Goal: Task Accomplishment & Management: Use online tool/utility

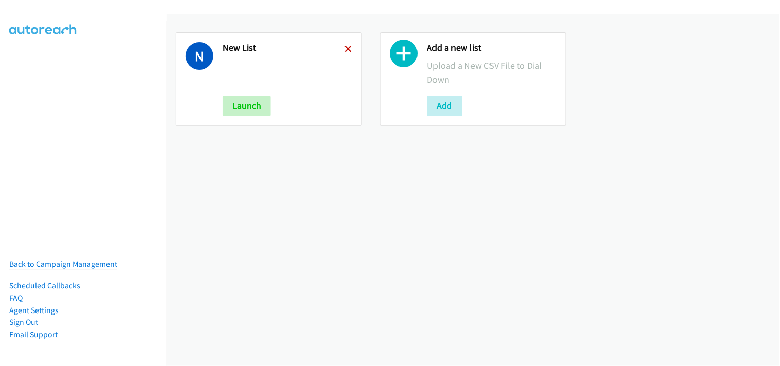
click at [345, 48] on icon at bounding box center [348, 49] width 7 height 7
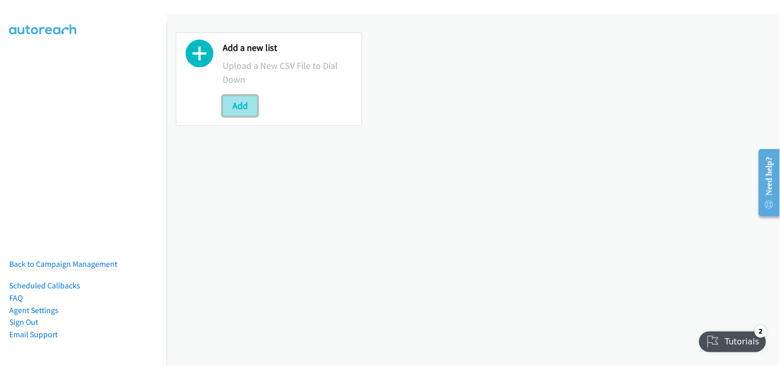
click at [246, 109] on button "Add" at bounding box center [240, 106] width 35 height 21
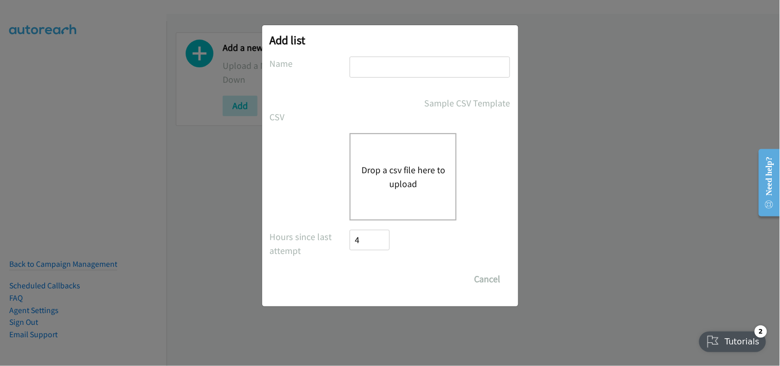
click at [417, 179] on button "Drop a csv file here to upload" at bounding box center [403, 177] width 84 height 28
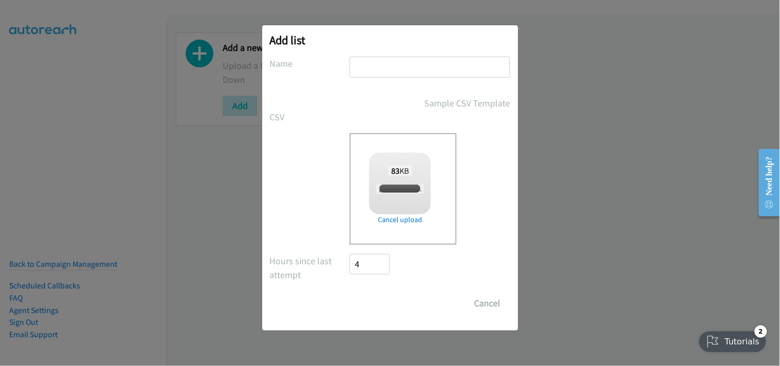
click at [404, 69] on input "text" at bounding box center [429, 67] width 160 height 21
checkbox input "true"
type input "New List"
click at [371, 306] on input "Save List" at bounding box center [377, 303] width 54 height 21
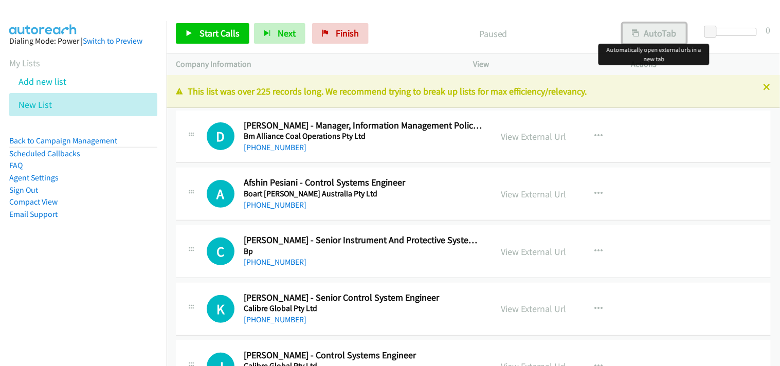
click at [641, 39] on button "AutoTab" at bounding box center [654, 33] width 64 height 21
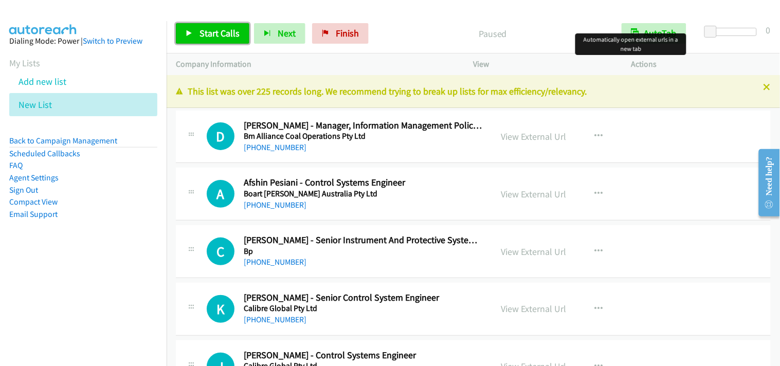
click at [199, 34] on span "Start Calls" at bounding box center [219, 33] width 40 height 12
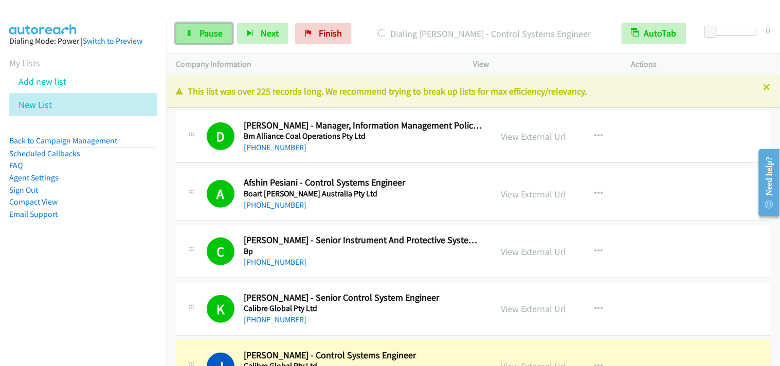
click at [199, 33] on span "Pause" at bounding box center [210, 33] width 23 height 12
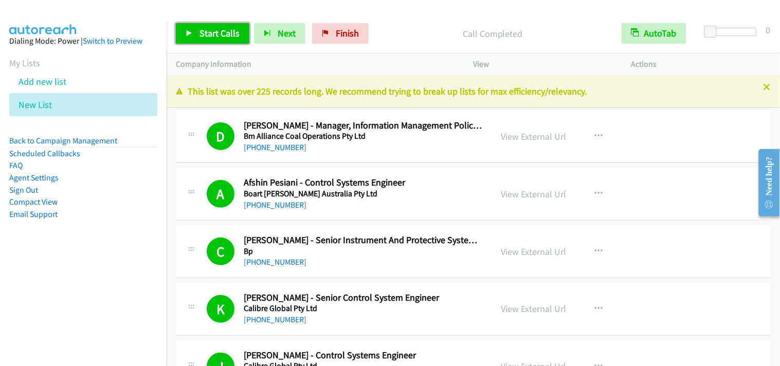
click at [219, 31] on span "Start Calls" at bounding box center [219, 33] width 40 height 12
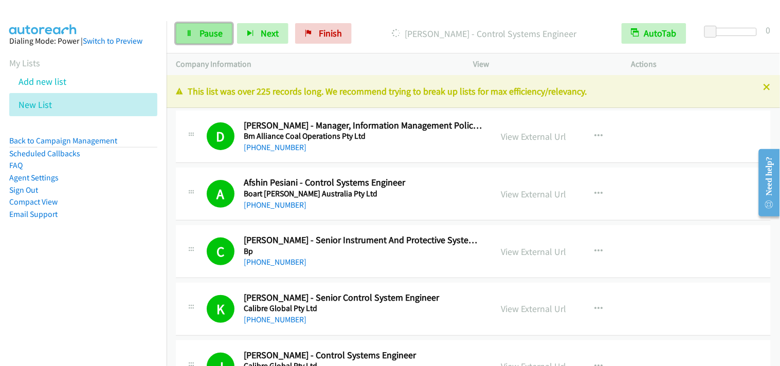
click at [193, 38] on link "Pause" at bounding box center [204, 33] width 57 height 21
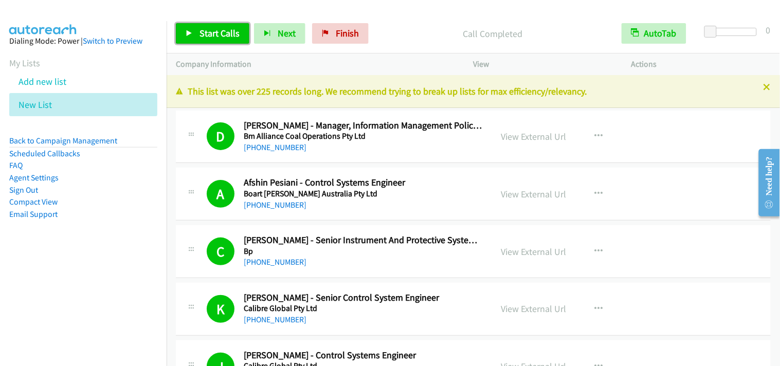
click at [218, 36] on span "Start Calls" at bounding box center [219, 33] width 40 height 12
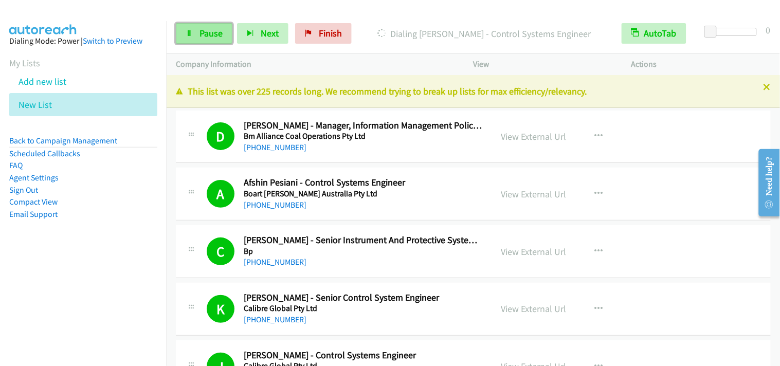
click at [200, 38] on span "Pause" at bounding box center [210, 33] width 23 height 12
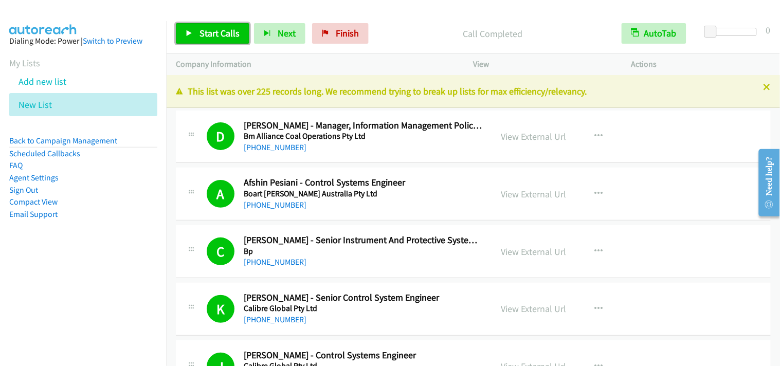
click at [233, 28] on span "Start Calls" at bounding box center [219, 33] width 40 height 12
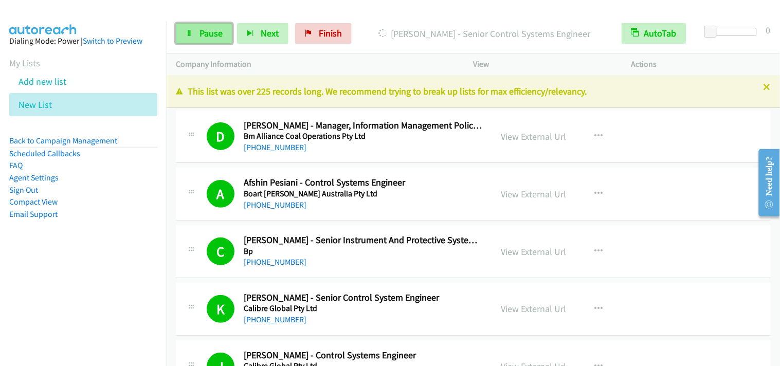
click at [189, 30] on icon at bounding box center [189, 33] width 7 height 7
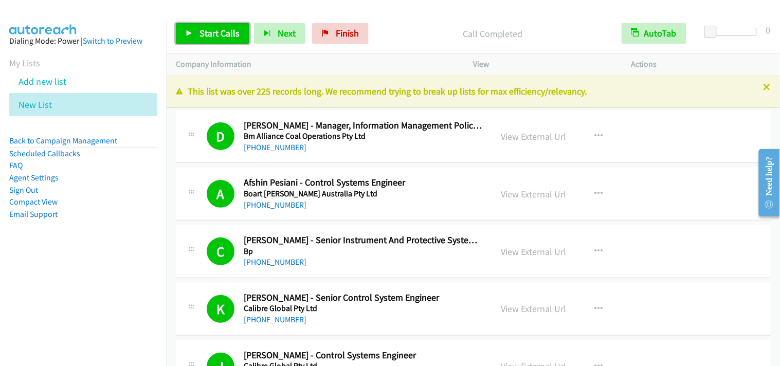
click at [207, 42] on link "Start Calls" at bounding box center [212, 33] width 73 height 21
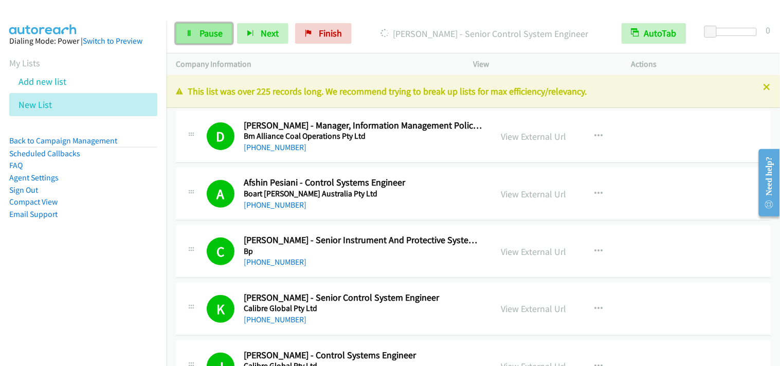
click at [201, 29] on span "Pause" at bounding box center [210, 33] width 23 height 12
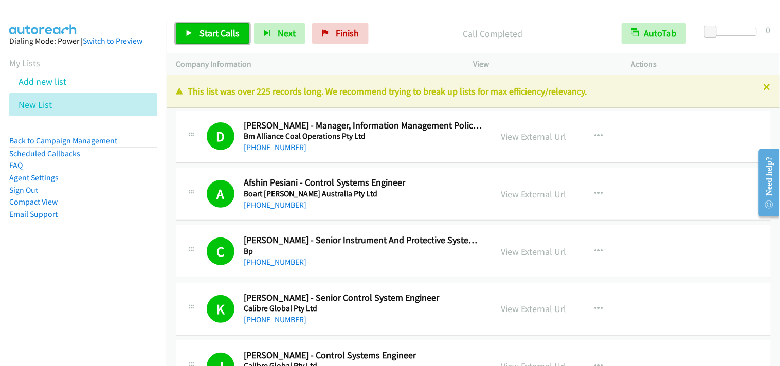
click at [194, 33] on link "Start Calls" at bounding box center [212, 33] width 73 height 21
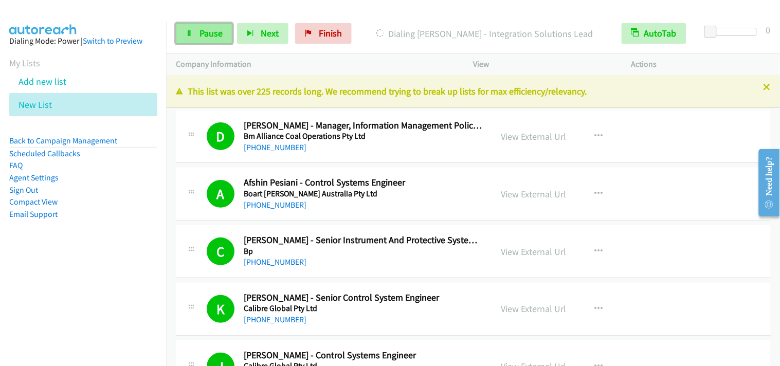
click at [202, 40] on link "Pause" at bounding box center [204, 33] width 57 height 21
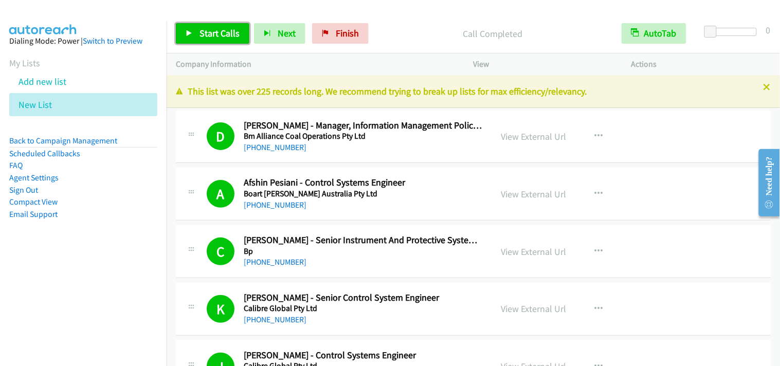
click at [201, 30] on span "Start Calls" at bounding box center [219, 33] width 40 height 12
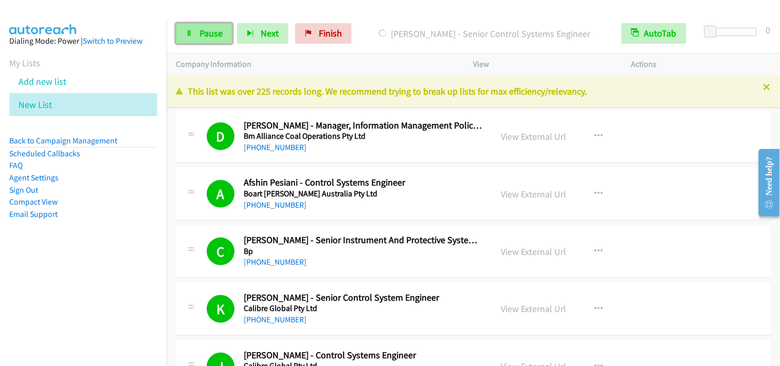
drag, startPoint x: 206, startPoint y: 32, endPoint x: 200, endPoint y: 33, distance: 5.2
click at [206, 32] on span "Pause" at bounding box center [210, 33] width 23 height 12
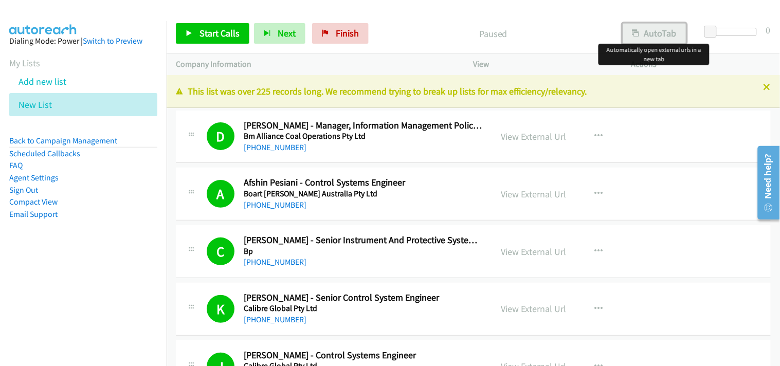
click at [649, 26] on button "AutoTab" at bounding box center [654, 33] width 64 height 21
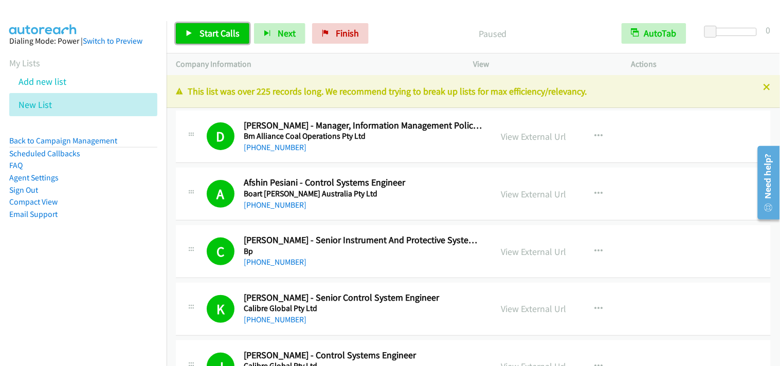
click at [225, 39] on span "Start Calls" at bounding box center [219, 33] width 40 height 12
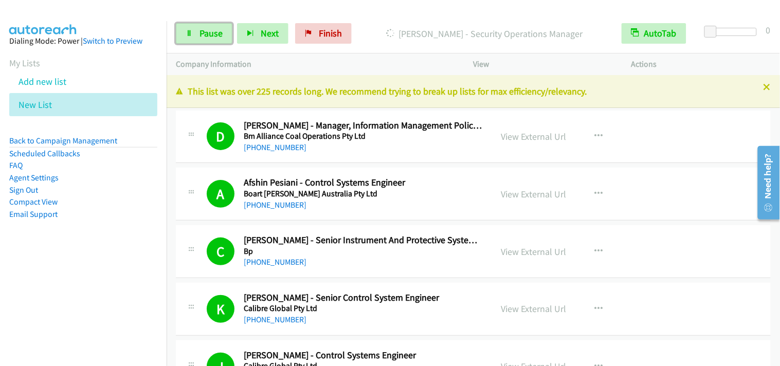
click at [217, 27] on span "Pause" at bounding box center [210, 33] width 23 height 12
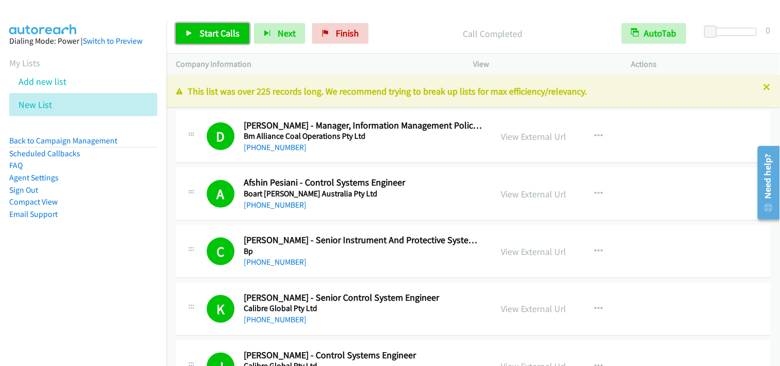
click at [209, 31] on span "Start Calls" at bounding box center [219, 33] width 40 height 12
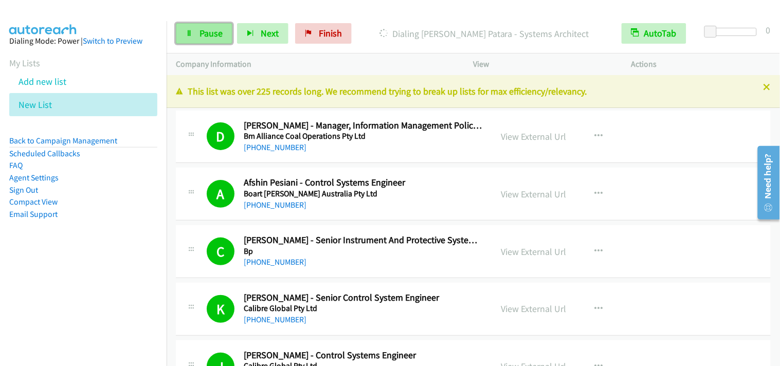
click at [208, 36] on span "Pause" at bounding box center [210, 33] width 23 height 12
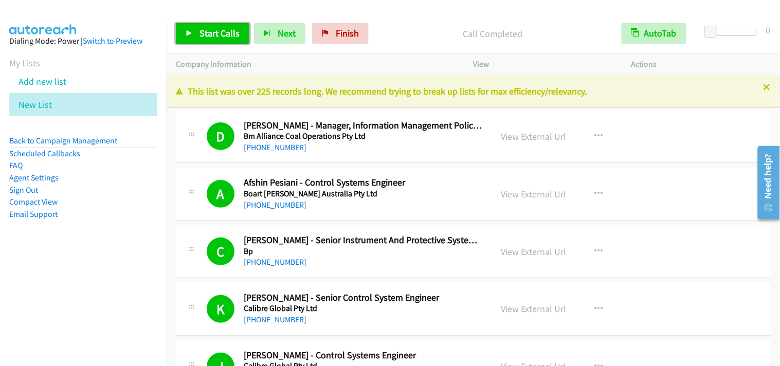
click at [199, 31] on span "Start Calls" at bounding box center [219, 33] width 40 height 12
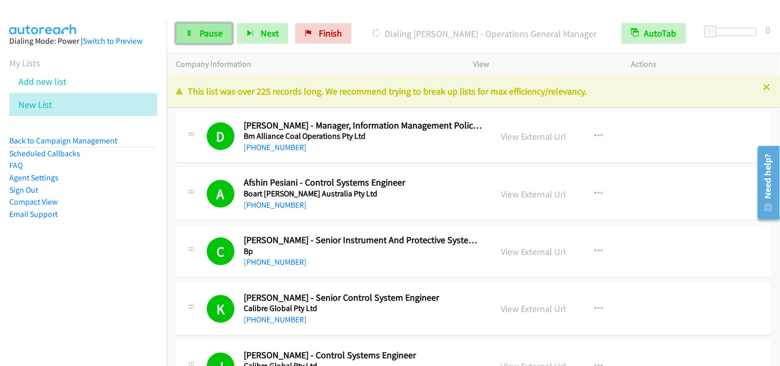
click at [209, 36] on span "Pause" at bounding box center [210, 33] width 23 height 12
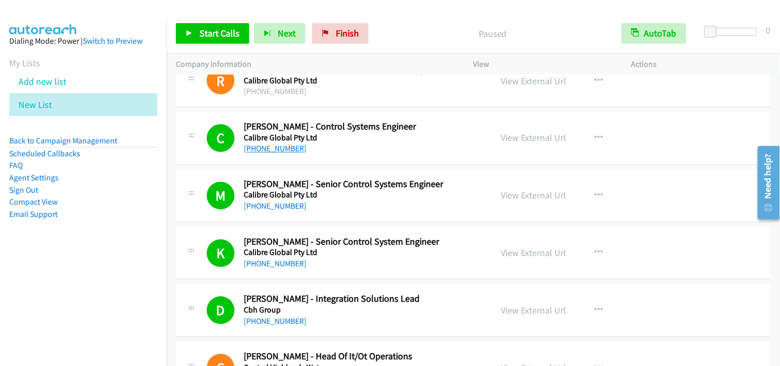
scroll to position [456, 0]
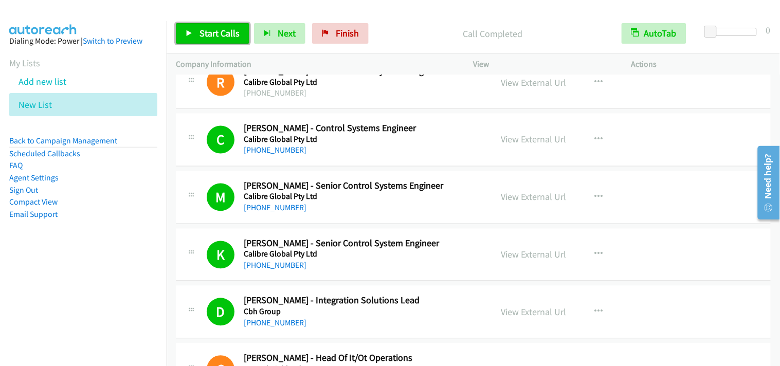
click at [210, 26] on link "Start Calls" at bounding box center [212, 33] width 73 height 21
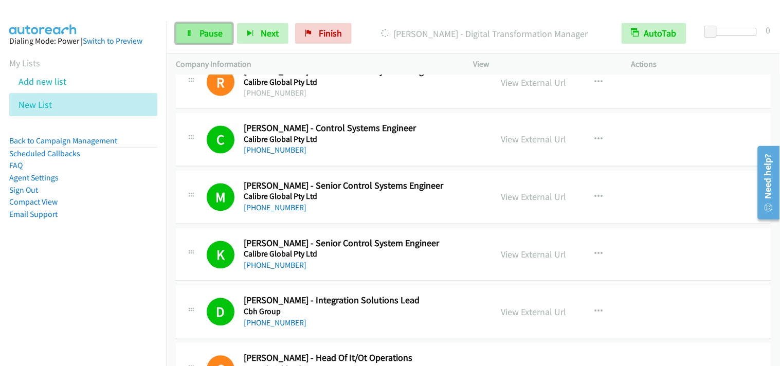
click at [191, 28] on link "Pause" at bounding box center [204, 33] width 57 height 21
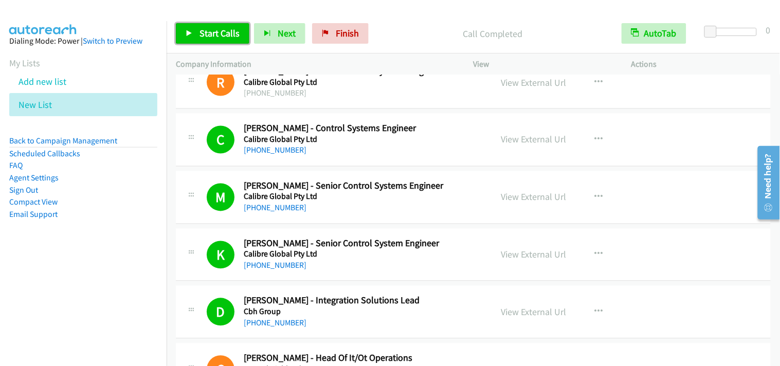
click at [204, 28] on span "Start Calls" at bounding box center [219, 33] width 40 height 12
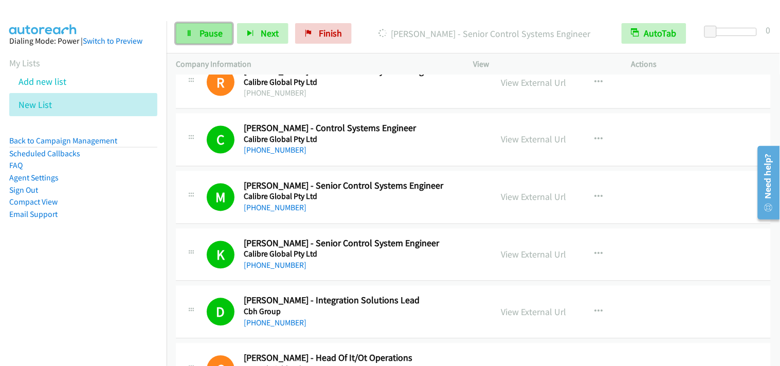
click at [204, 28] on span "Pause" at bounding box center [210, 33] width 23 height 12
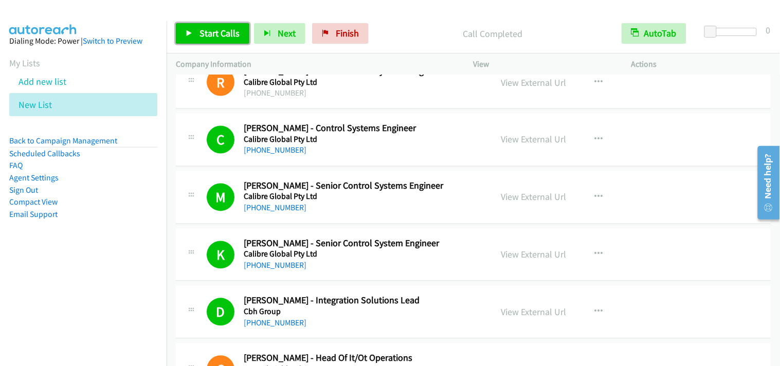
click at [229, 38] on span "Start Calls" at bounding box center [219, 33] width 40 height 12
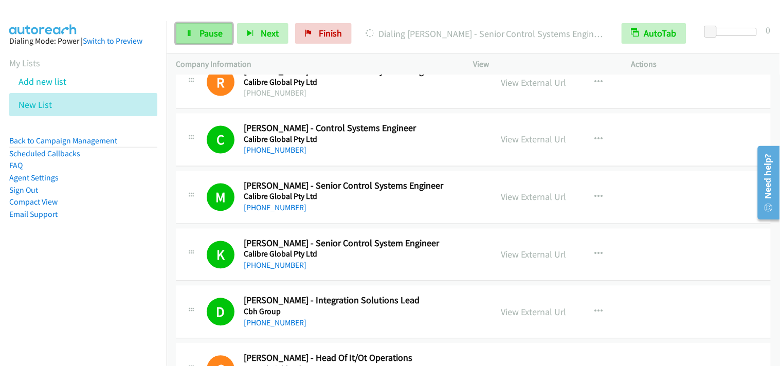
click at [191, 38] on link "Pause" at bounding box center [204, 33] width 57 height 21
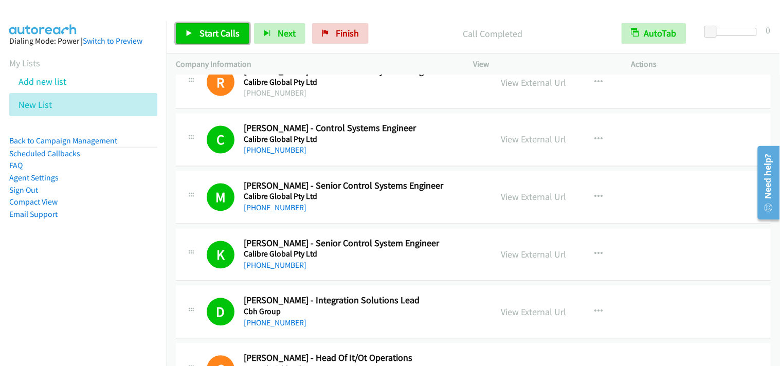
click at [232, 26] on link "Start Calls" at bounding box center [212, 33] width 73 height 21
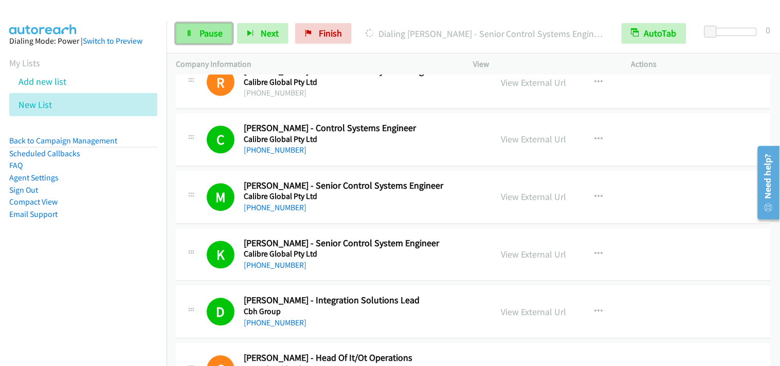
click at [203, 28] on span "Pause" at bounding box center [210, 33] width 23 height 12
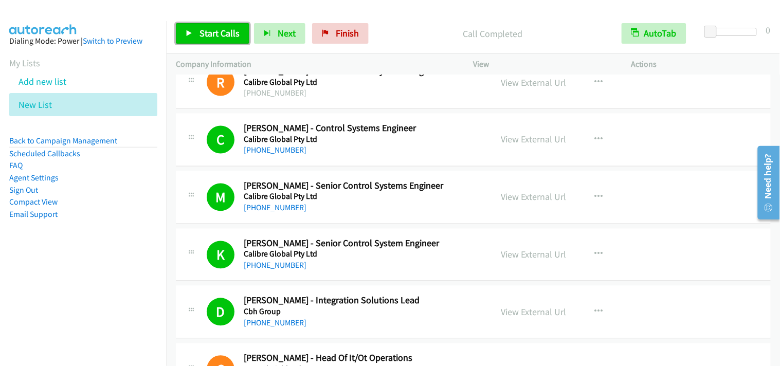
click at [199, 37] on span "Start Calls" at bounding box center [219, 33] width 40 height 12
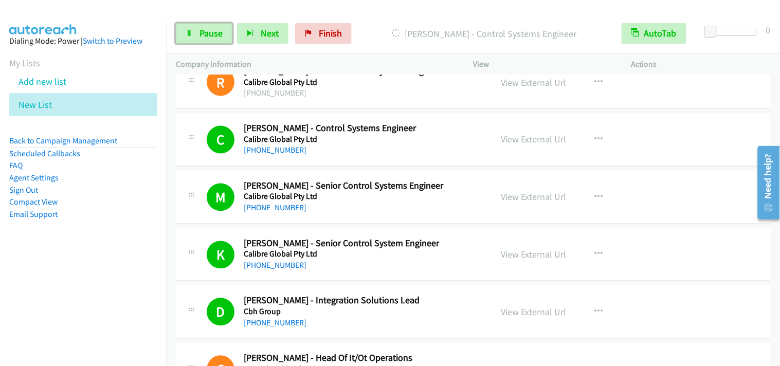
drag, startPoint x: 214, startPoint y: 33, endPoint x: 232, endPoint y: 26, distance: 19.6
click at [214, 33] on span "Pause" at bounding box center [210, 33] width 23 height 12
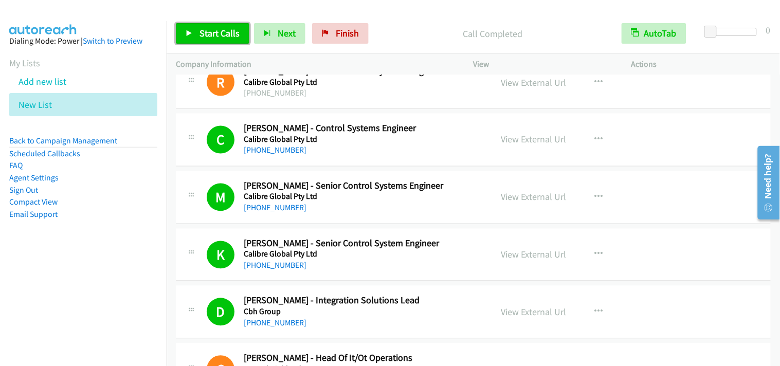
click at [231, 33] on span "Start Calls" at bounding box center [219, 33] width 40 height 12
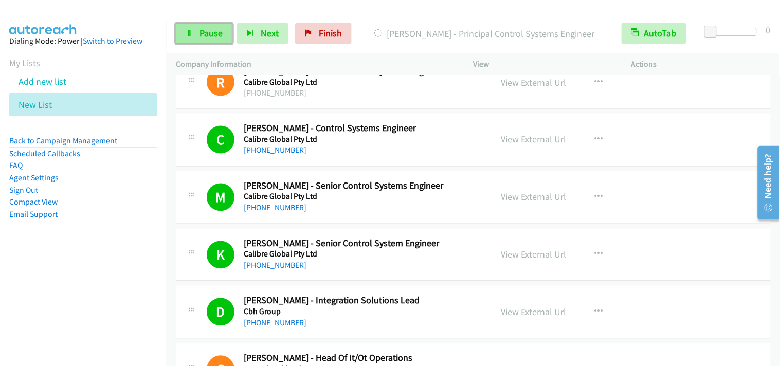
click at [205, 32] on span "Pause" at bounding box center [210, 33] width 23 height 12
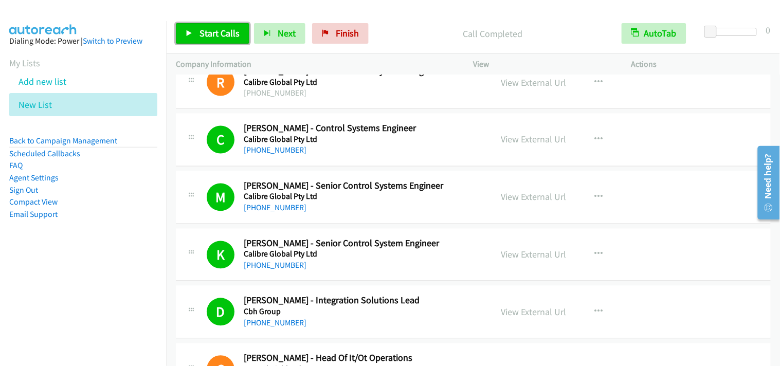
click at [216, 39] on span "Start Calls" at bounding box center [219, 33] width 40 height 12
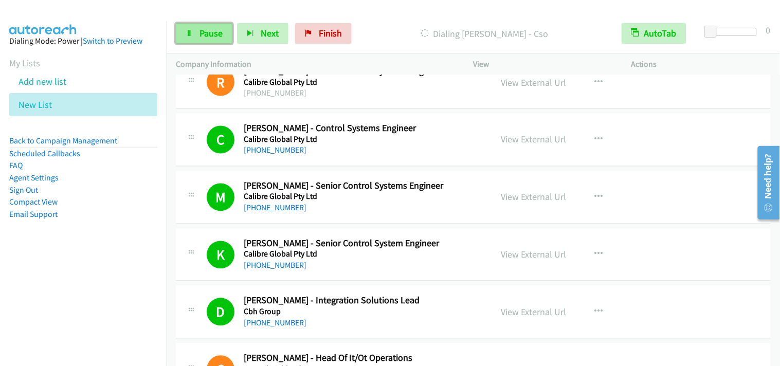
click at [218, 41] on link "Pause" at bounding box center [204, 33] width 57 height 21
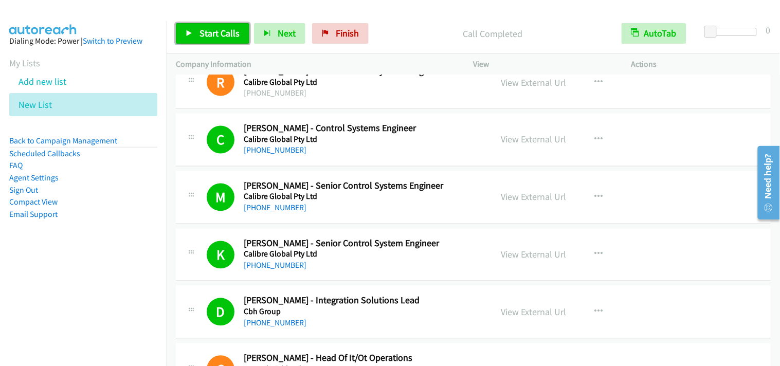
click at [204, 36] on span "Start Calls" at bounding box center [219, 33] width 40 height 12
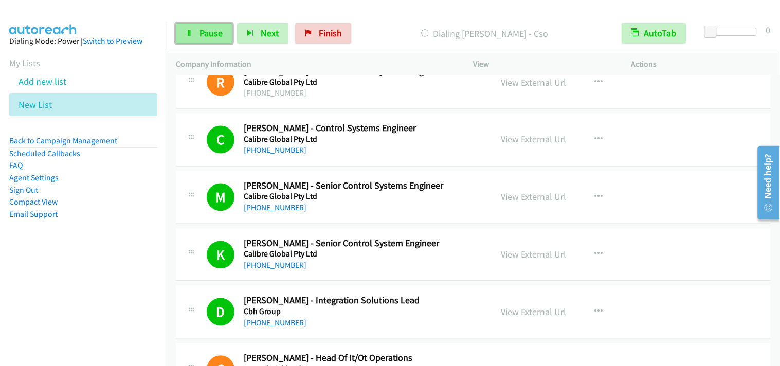
click at [205, 36] on span "Pause" at bounding box center [210, 33] width 23 height 12
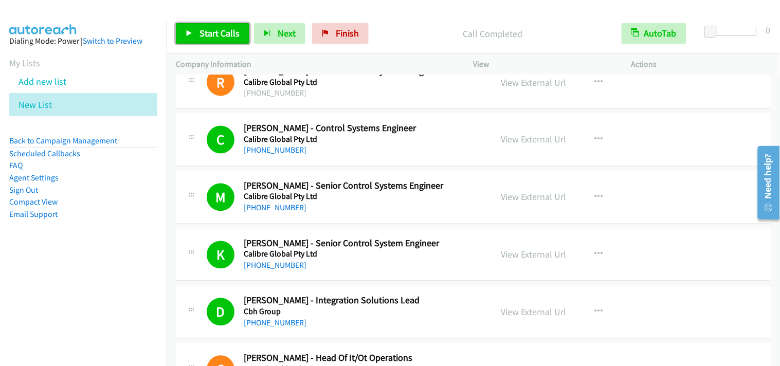
click at [219, 28] on span "Start Calls" at bounding box center [219, 33] width 40 height 12
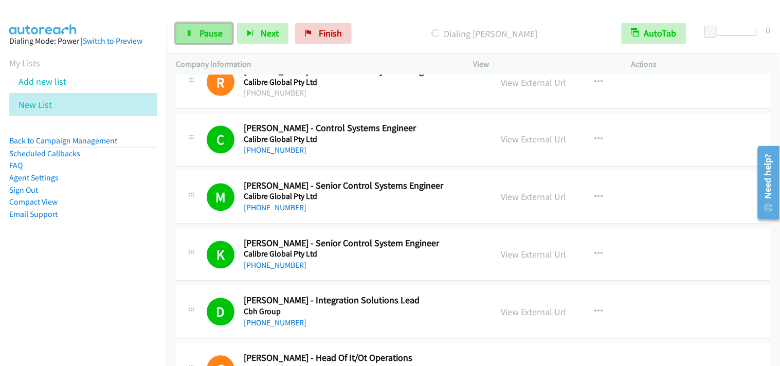
click at [198, 36] on link "Pause" at bounding box center [204, 33] width 57 height 21
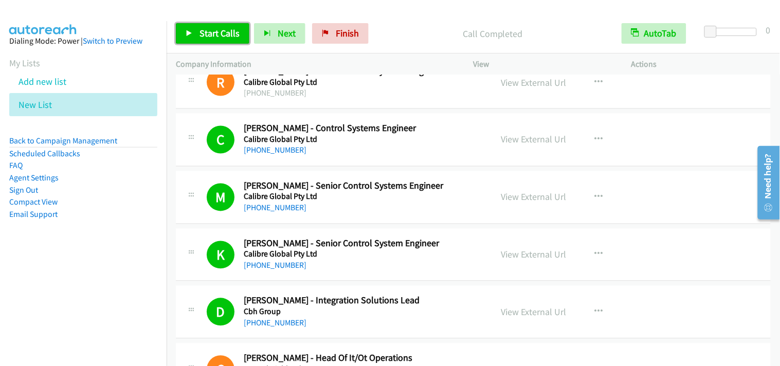
drag, startPoint x: 208, startPoint y: 23, endPoint x: 239, endPoint y: 33, distance: 33.5
click at [208, 23] on link "Start Calls" at bounding box center [212, 33] width 73 height 21
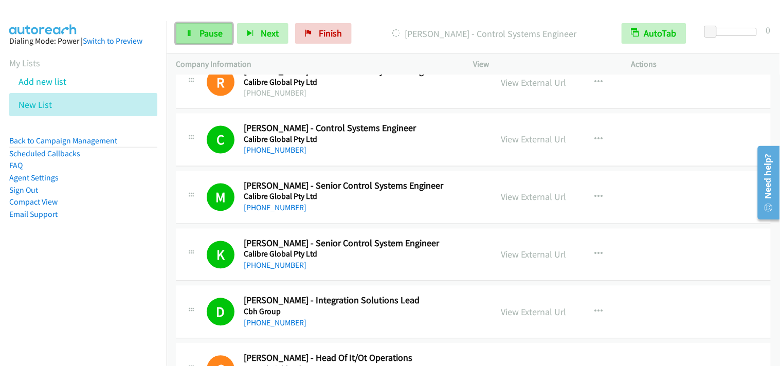
click at [191, 30] on icon at bounding box center [189, 33] width 7 height 7
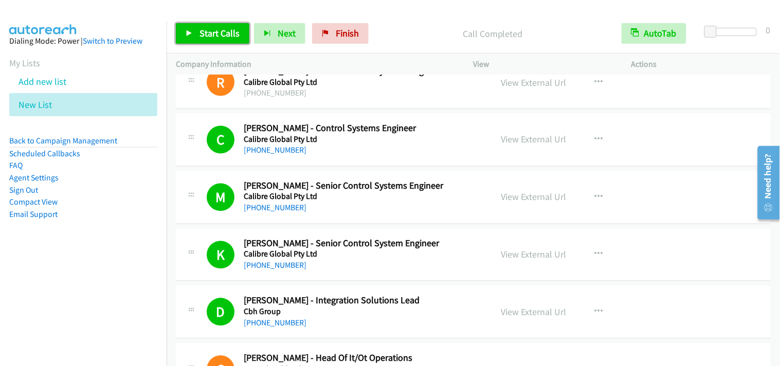
drag, startPoint x: 224, startPoint y: 34, endPoint x: 387, endPoint y: 229, distance: 254.2
click at [224, 34] on span "Start Calls" at bounding box center [219, 33] width 40 height 12
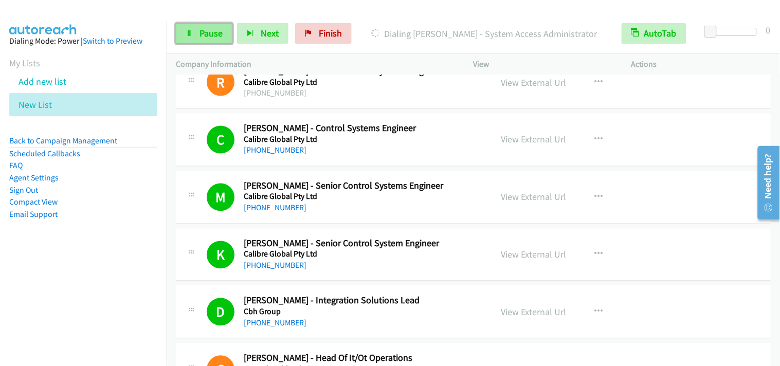
click at [209, 29] on span "Pause" at bounding box center [210, 33] width 23 height 12
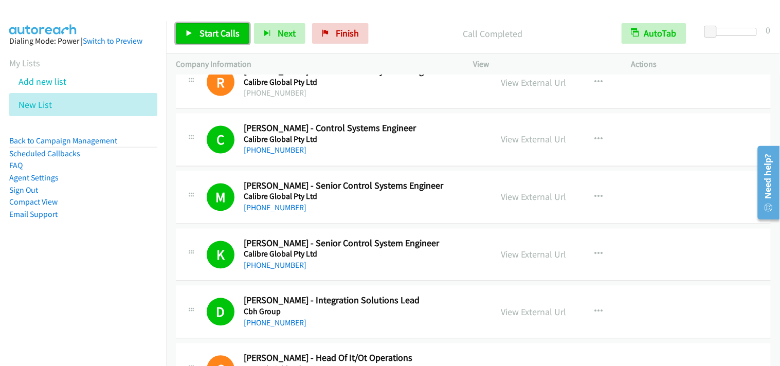
click at [199, 28] on span "Start Calls" at bounding box center [219, 33] width 40 height 12
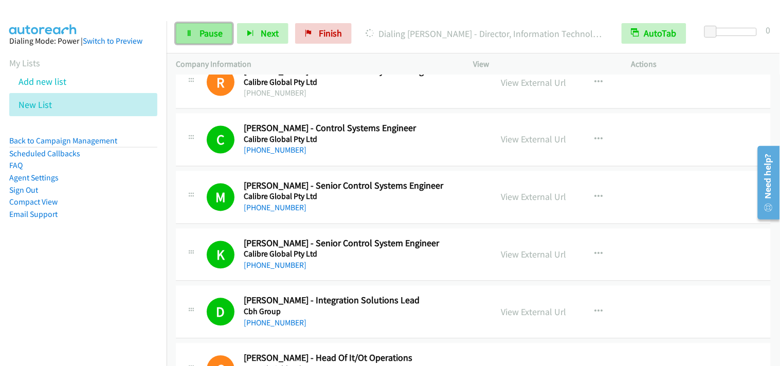
click at [213, 30] on span "Pause" at bounding box center [210, 33] width 23 height 12
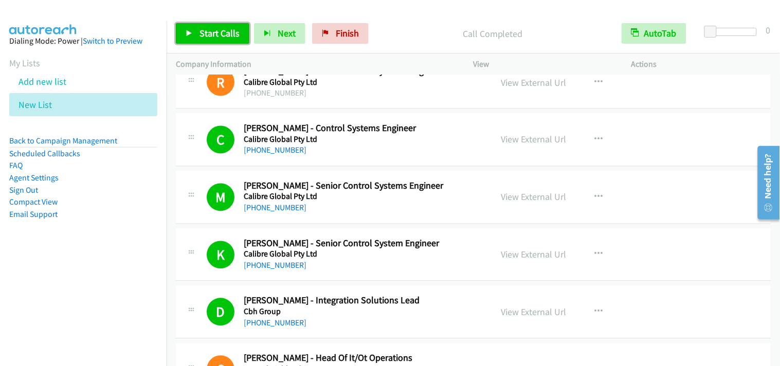
click at [247, 32] on link "Start Calls" at bounding box center [212, 33] width 73 height 21
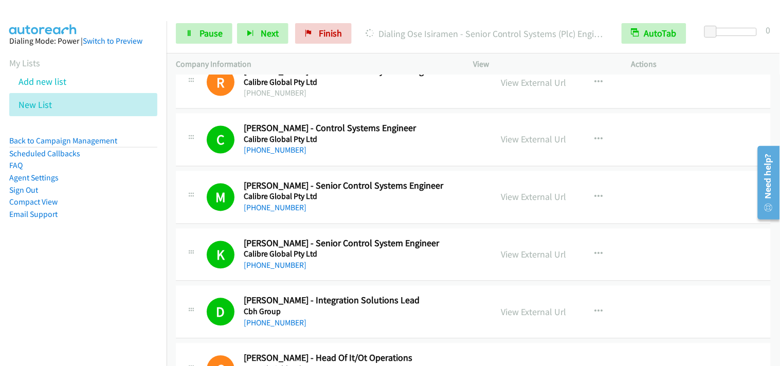
click at [157, 46] on aside "Dialing Mode: Power | Switch to Preview My Lists Add new list New List Back to …" at bounding box center [83, 144] width 167 height 246
click at [197, 39] on link "Pause" at bounding box center [204, 33] width 57 height 21
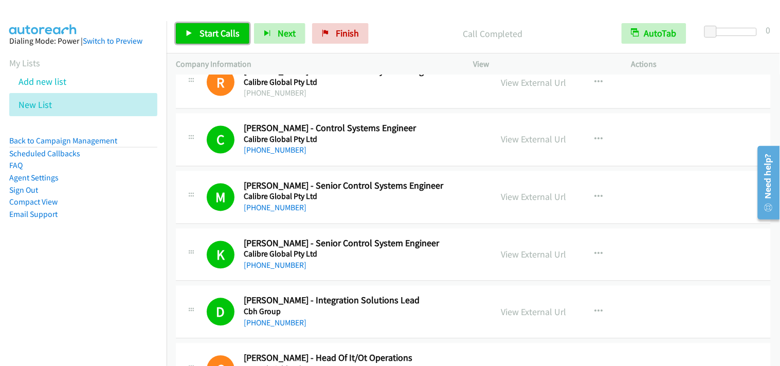
click at [193, 31] on link "Start Calls" at bounding box center [212, 33] width 73 height 21
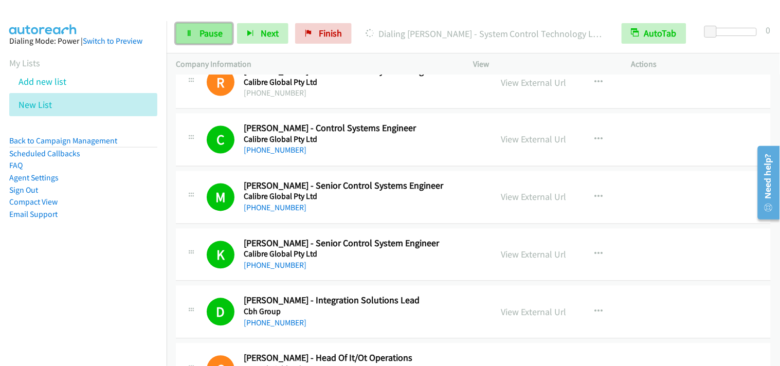
click at [209, 36] on span "Pause" at bounding box center [210, 33] width 23 height 12
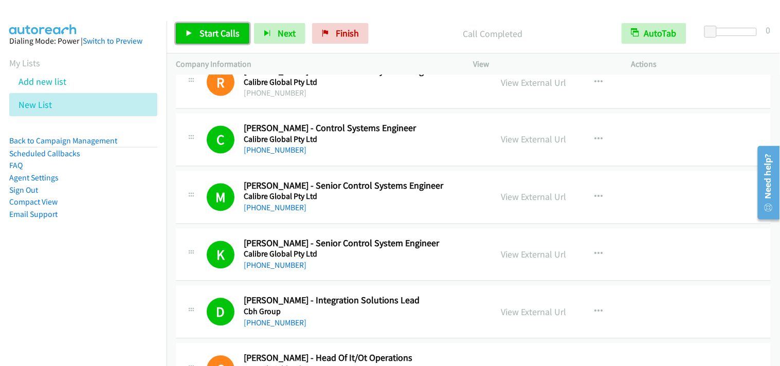
click at [214, 33] on span "Start Calls" at bounding box center [219, 33] width 40 height 12
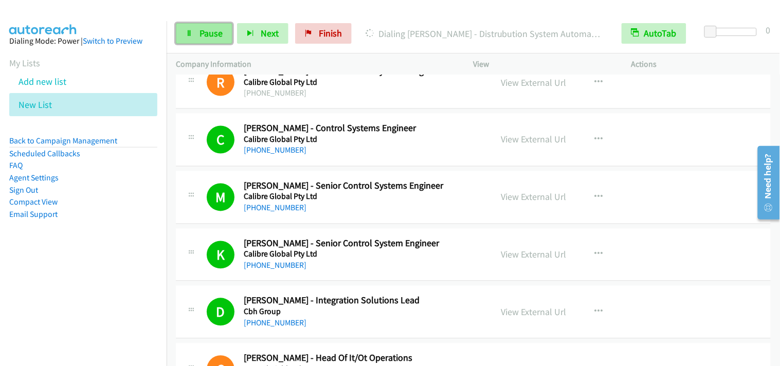
click at [217, 36] on span "Pause" at bounding box center [210, 33] width 23 height 12
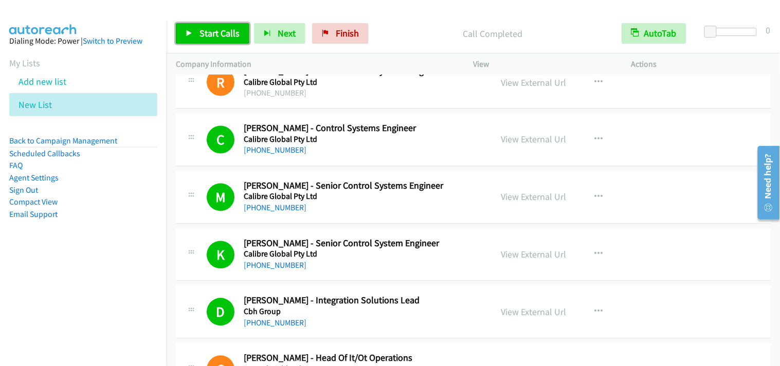
click at [230, 32] on span "Start Calls" at bounding box center [219, 33] width 40 height 12
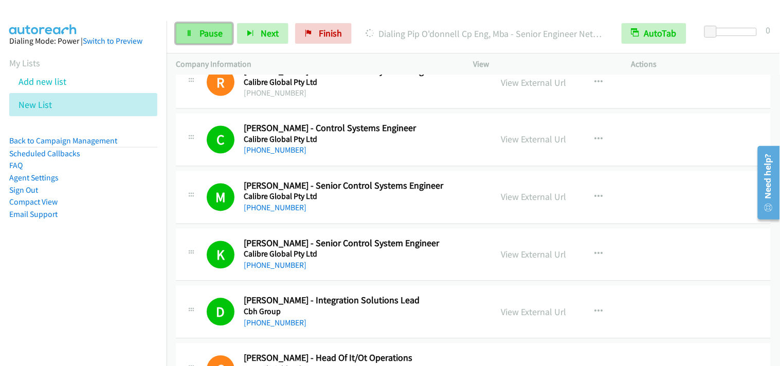
click at [222, 40] on link "Pause" at bounding box center [204, 33] width 57 height 21
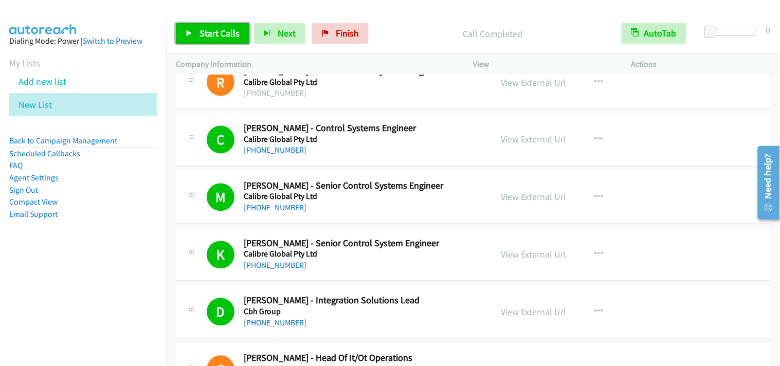
drag, startPoint x: 215, startPoint y: 34, endPoint x: 255, endPoint y: 61, distance: 48.3
click at [216, 36] on span "Start Calls" at bounding box center [219, 33] width 40 height 12
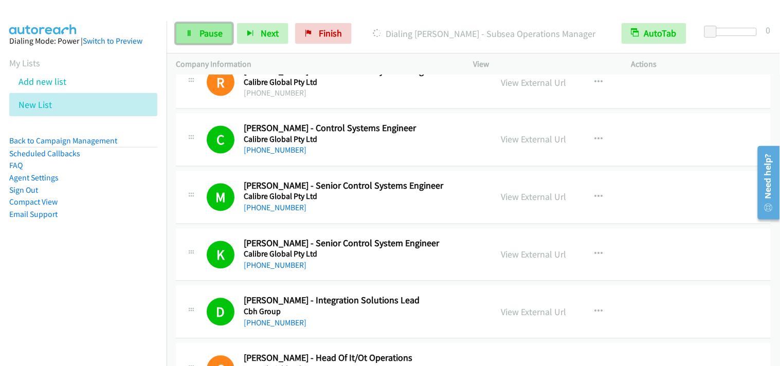
click at [220, 35] on span "Pause" at bounding box center [210, 33] width 23 height 12
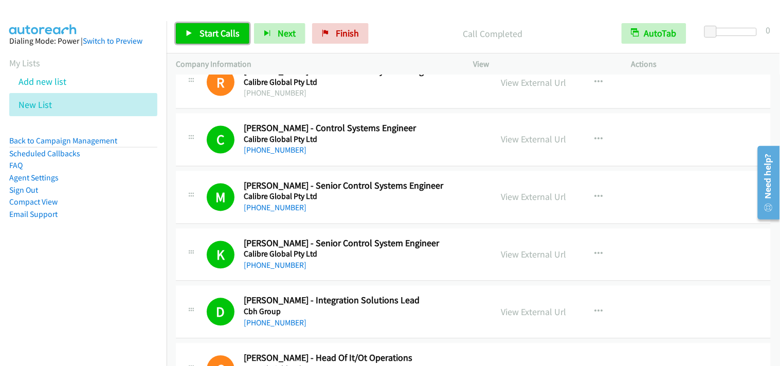
drag, startPoint x: 218, startPoint y: 29, endPoint x: 313, endPoint y: 132, distance: 140.0
click at [219, 30] on span "Start Calls" at bounding box center [219, 33] width 40 height 12
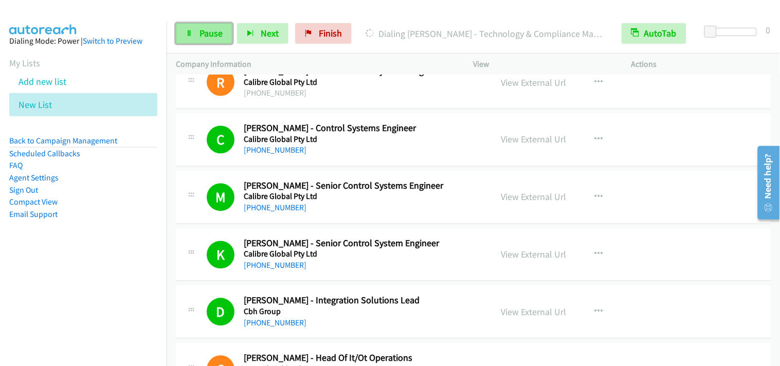
click at [217, 34] on span "Pause" at bounding box center [210, 33] width 23 height 12
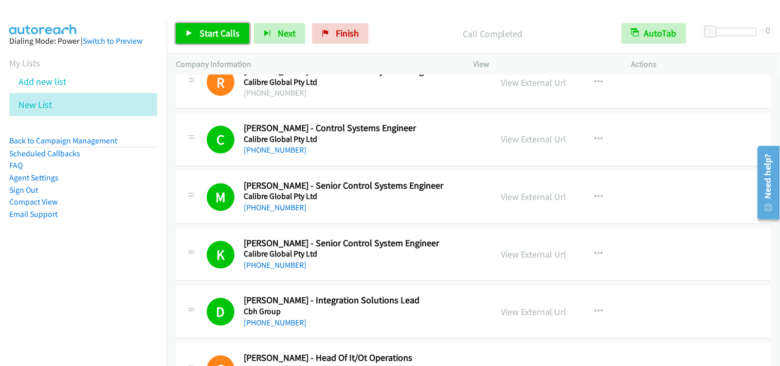
click at [238, 35] on link "Start Calls" at bounding box center [212, 33] width 73 height 21
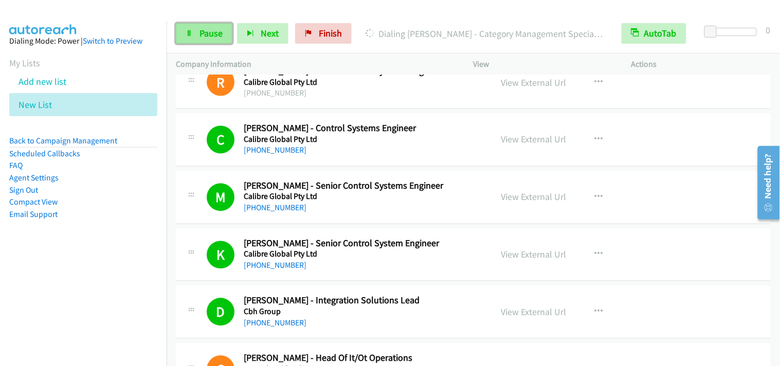
click at [217, 38] on span "Pause" at bounding box center [210, 33] width 23 height 12
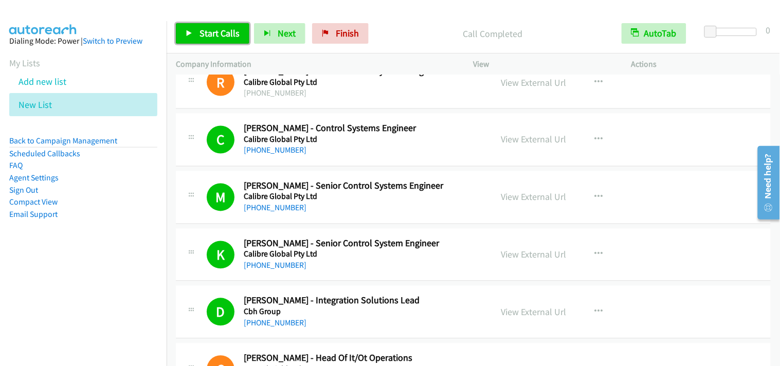
click at [214, 33] on span "Start Calls" at bounding box center [219, 33] width 40 height 12
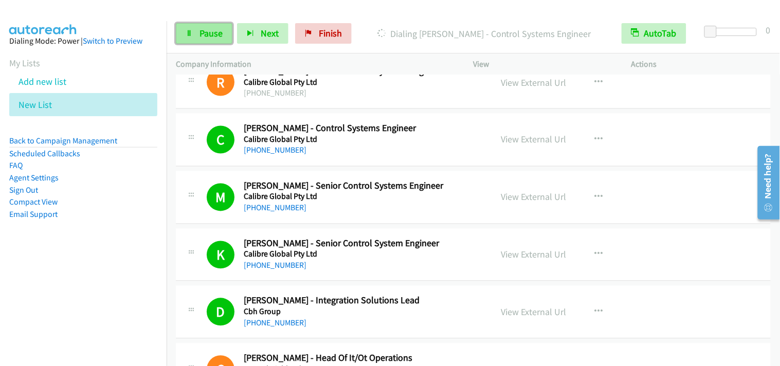
click at [217, 29] on span "Pause" at bounding box center [210, 33] width 23 height 12
